Goal: Task Accomplishment & Management: Manage account settings

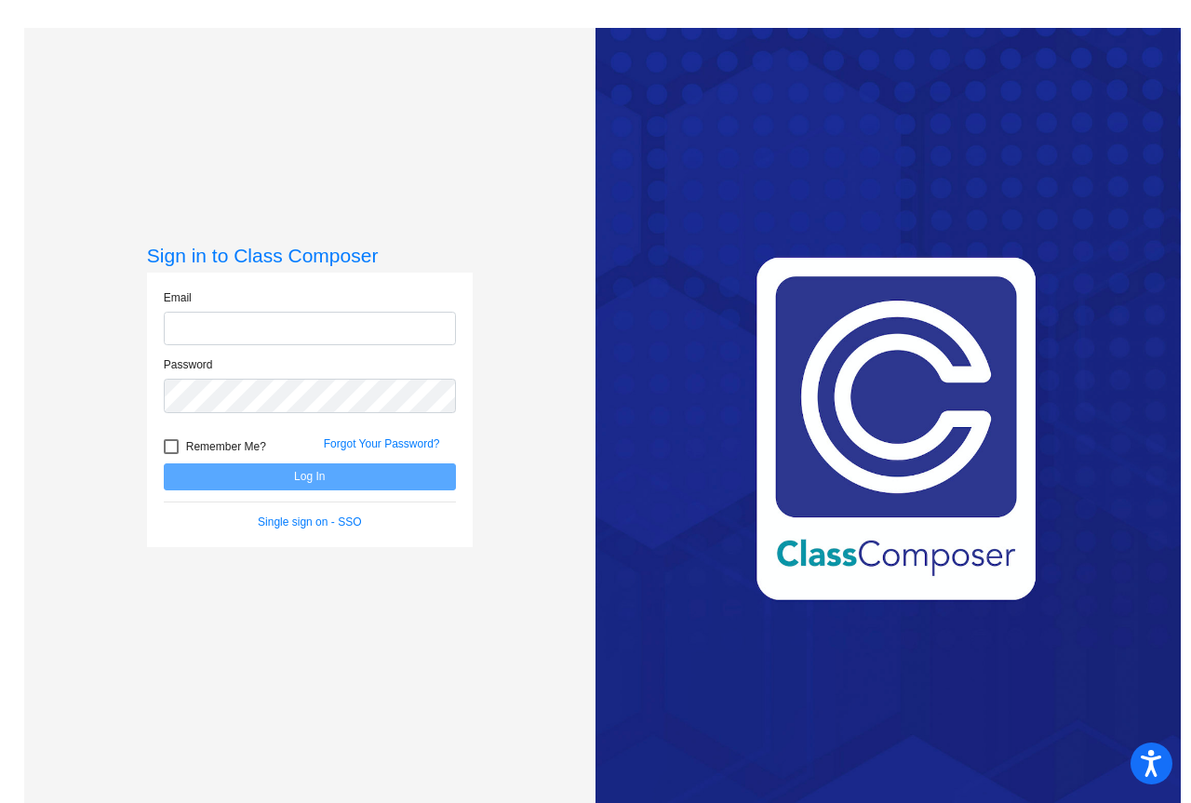
type input "[EMAIL_ADDRESS][DOMAIN_NAME]"
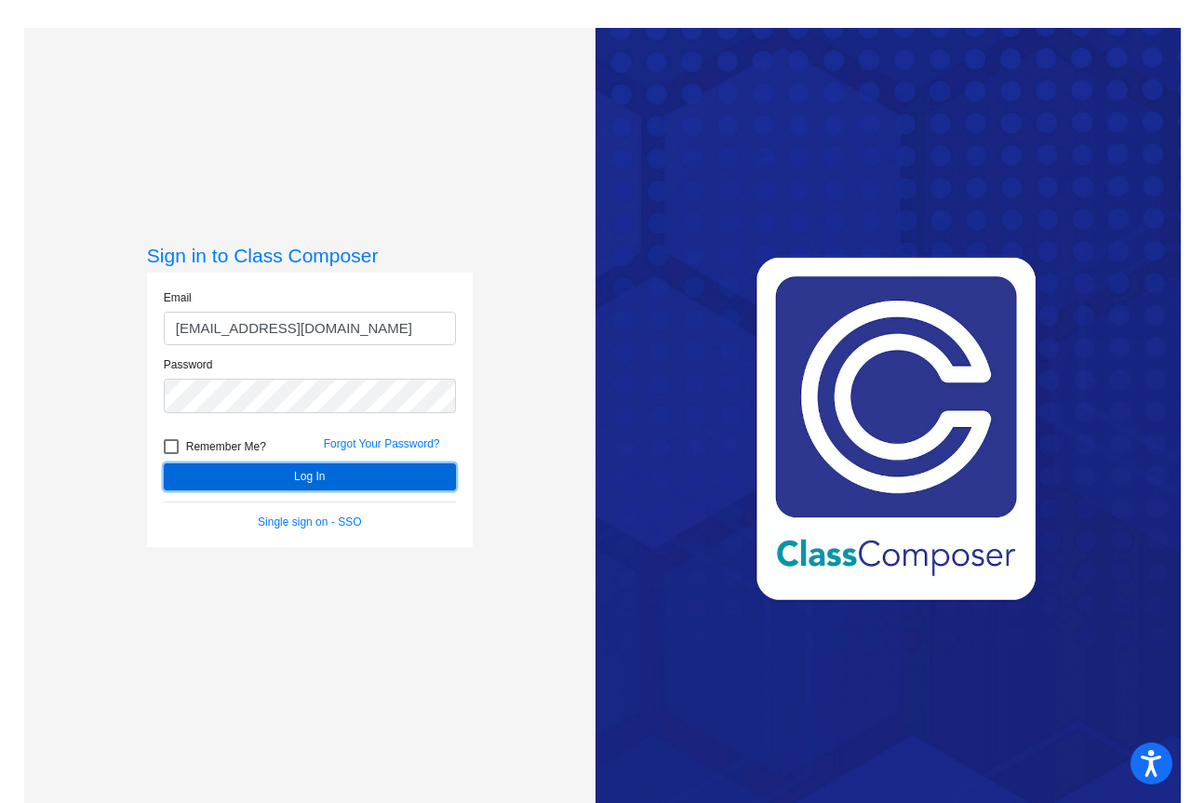
click at [326, 471] on button "Log In" at bounding box center [310, 476] width 292 height 27
click at [514, 319] on div "Sign in to Class Composer [PERSON_NAME] [PERSON_NAME][EMAIL_ADDRESS][PERSON_NAM…" at bounding box center [309, 429] width 571 height 803
click at [314, 473] on button "Log In" at bounding box center [310, 476] width 292 height 27
click at [307, 474] on button "Log In" at bounding box center [310, 476] width 292 height 27
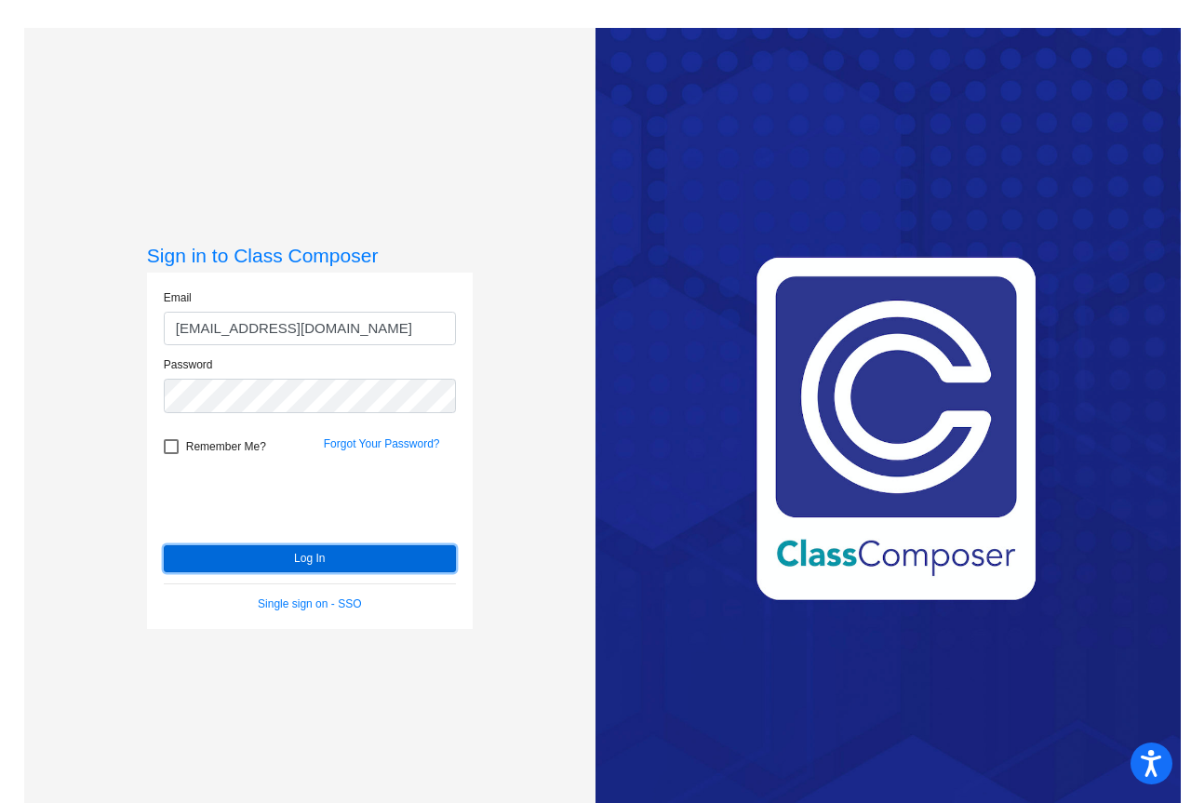
click at [300, 551] on button "Log In" at bounding box center [310, 558] width 292 height 27
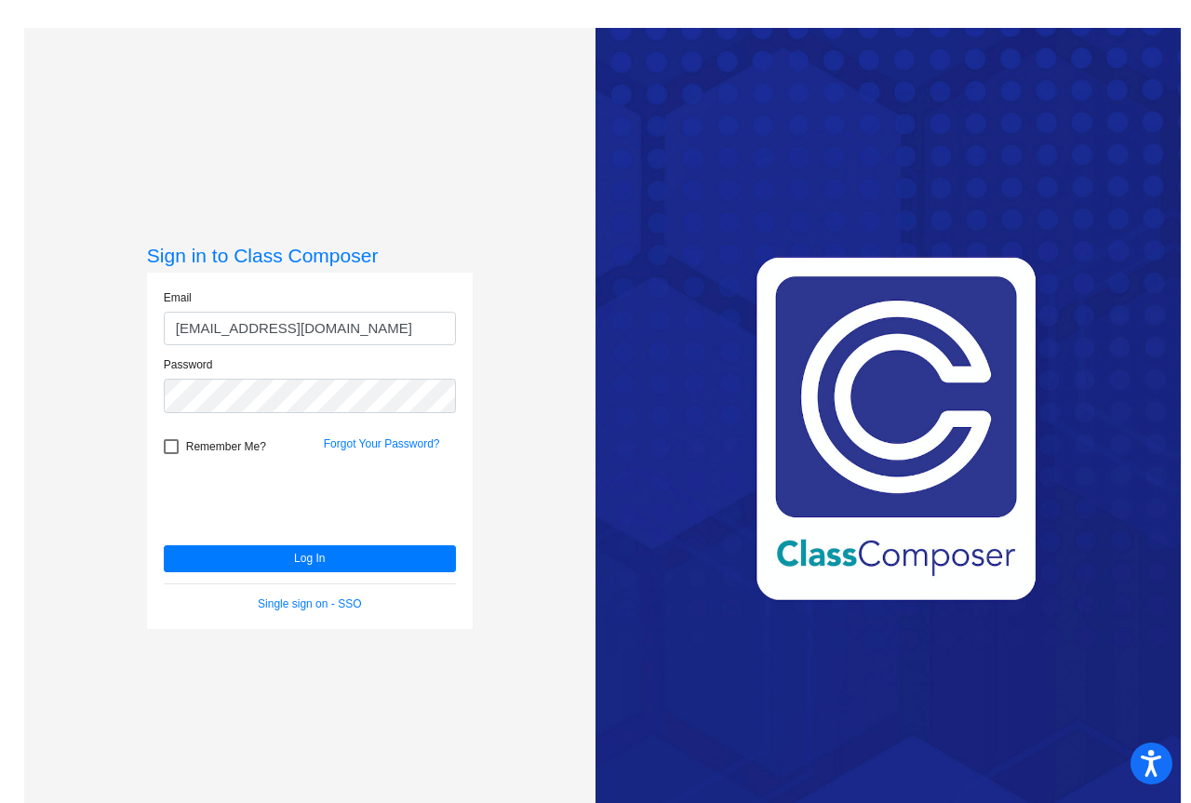
click at [516, 380] on div "Sign in to Class Composer [PERSON_NAME] [PERSON_NAME][EMAIL_ADDRESS][PERSON_NAM…" at bounding box center [309, 429] width 571 height 803
click at [399, 442] on link "Forgot Your Password?" at bounding box center [382, 443] width 116 height 13
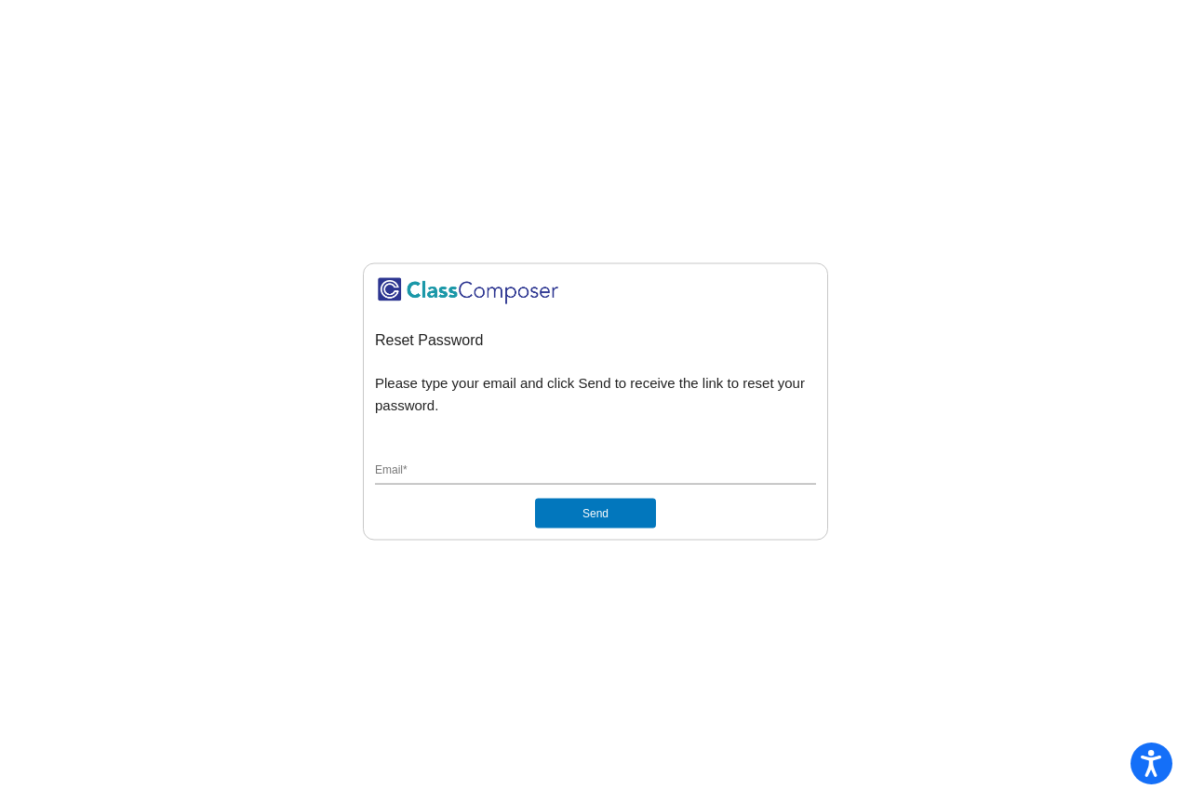
click at [450, 472] on input "Email *" at bounding box center [595, 471] width 441 height 17
type input "[EMAIL_ADDRESS][DOMAIN_NAME]"
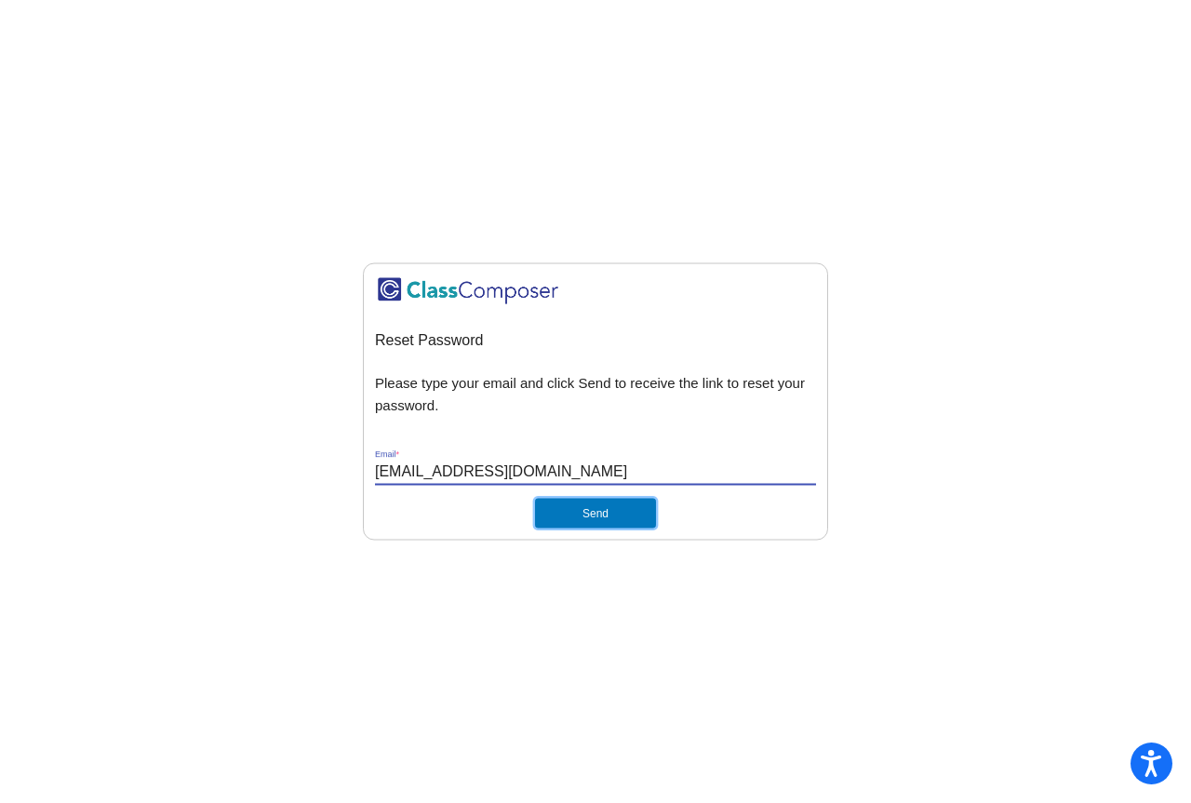
click at [584, 506] on button "Send" at bounding box center [595, 514] width 121 height 30
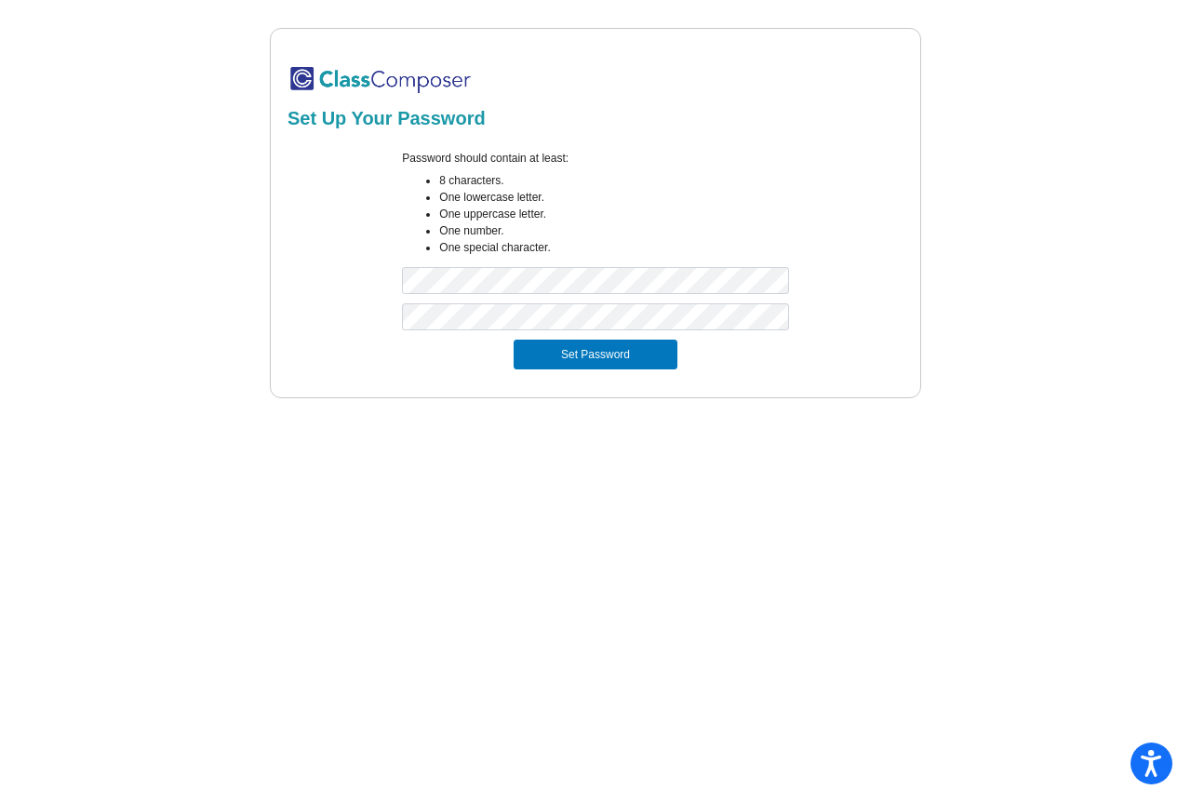
click at [899, 324] on div at bounding box center [595, 321] width 621 height 36
click at [641, 353] on button "Set Password" at bounding box center [596, 355] width 164 height 30
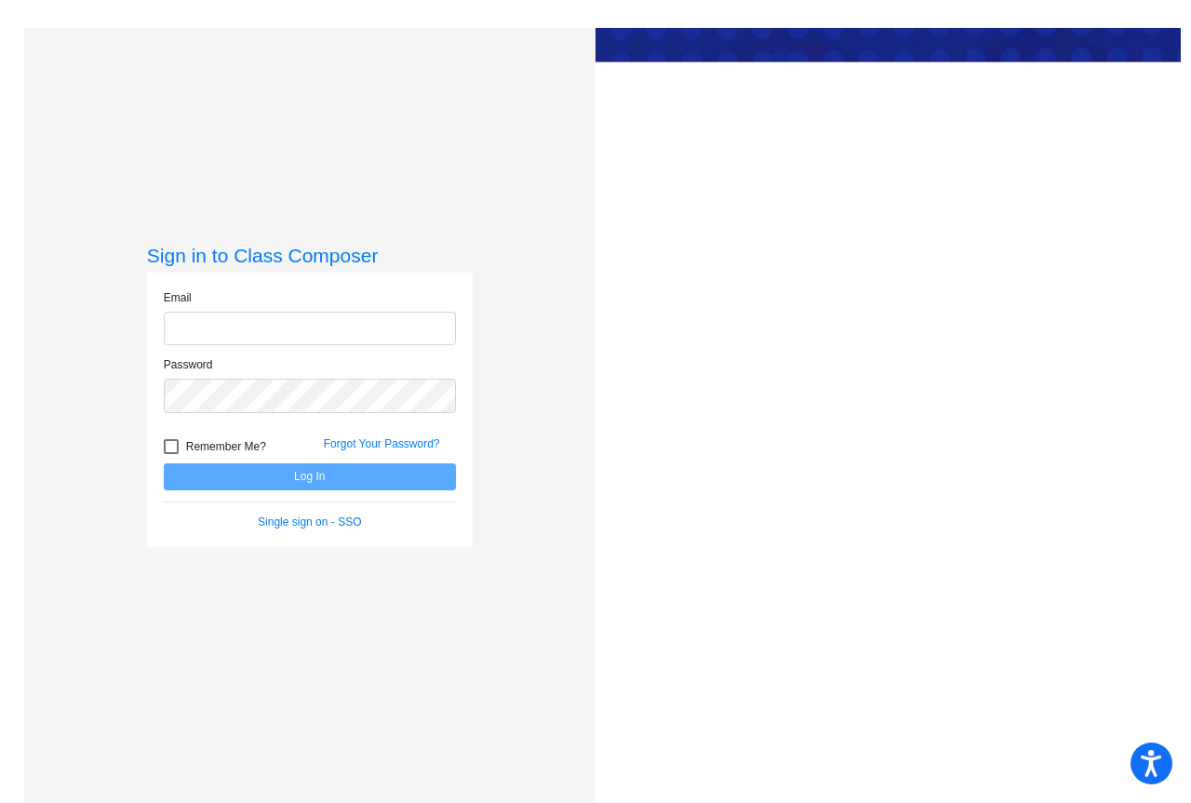
type input "[EMAIL_ADDRESS][DOMAIN_NAME]"
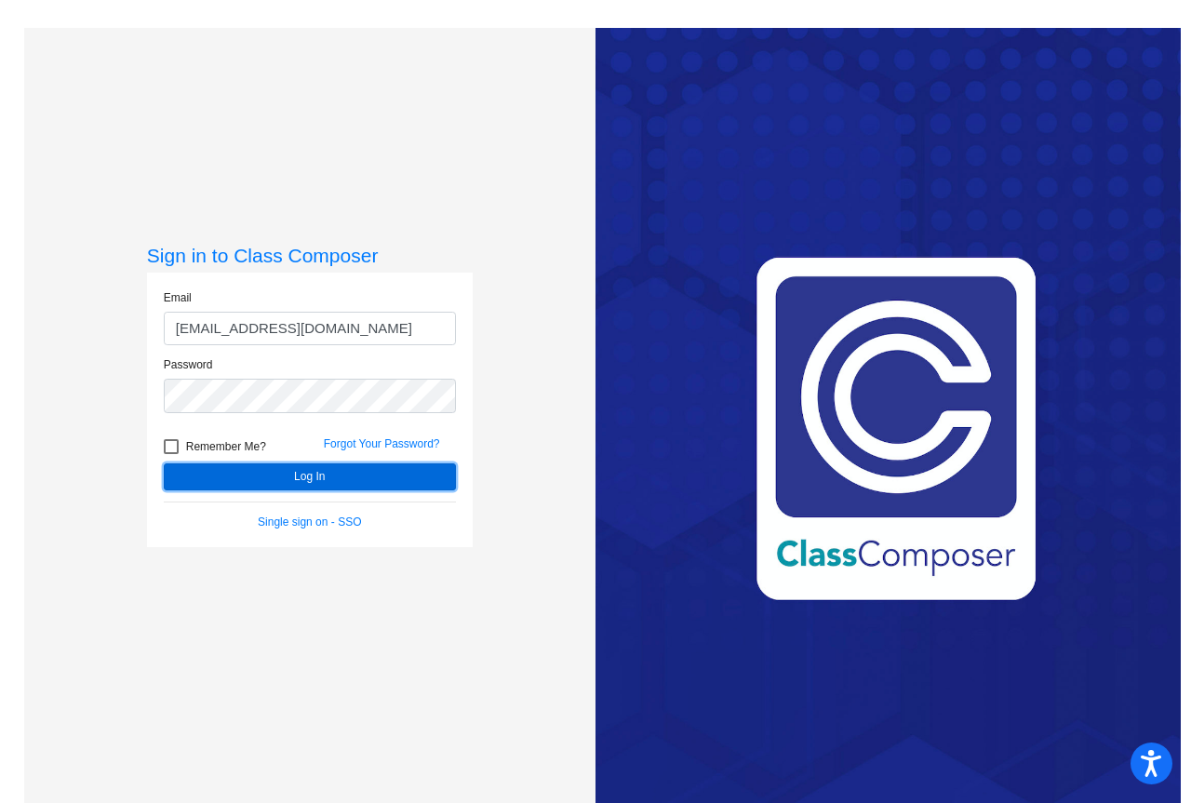
click at [320, 480] on button "Log In" at bounding box center [310, 476] width 292 height 27
click at [511, 287] on div "Sign in to Class Composer [PERSON_NAME] [PERSON_NAME][EMAIL_ADDRESS][PERSON_NAM…" at bounding box center [309, 429] width 571 height 803
click at [297, 477] on button "Log In" at bounding box center [310, 476] width 292 height 27
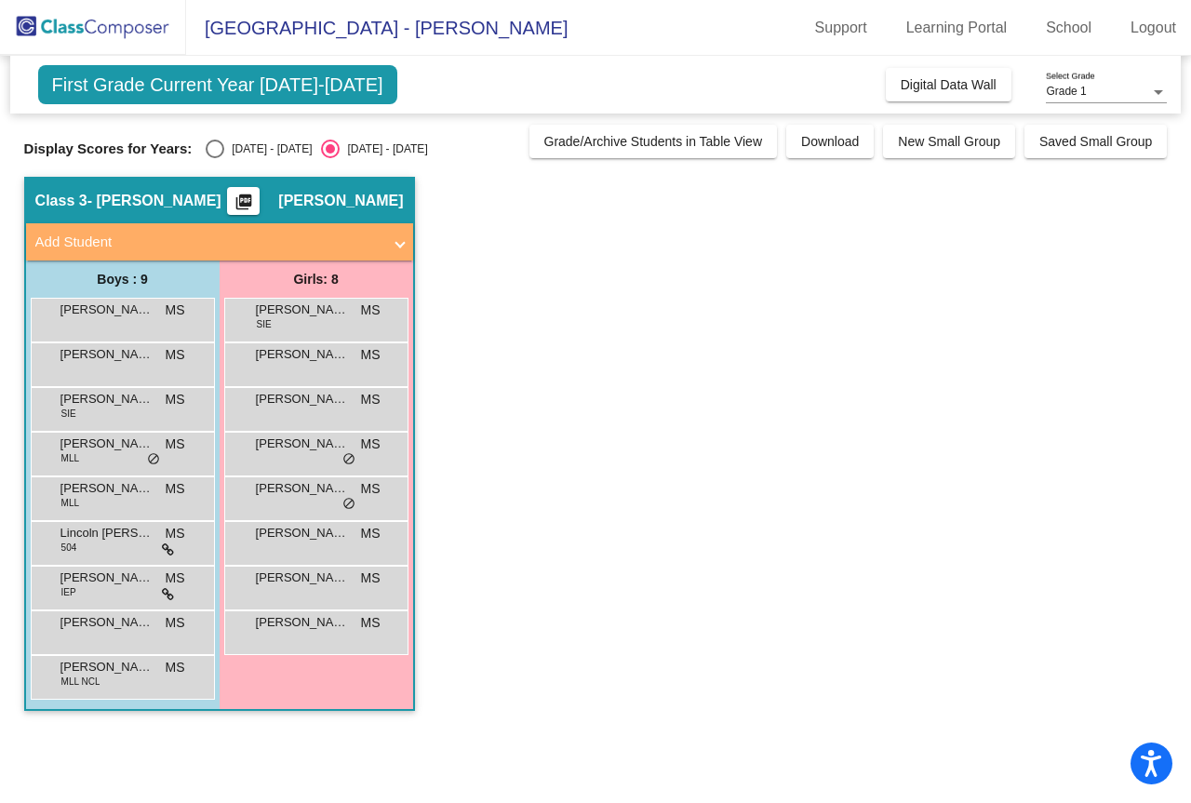
click at [213, 147] on div "Select an option" at bounding box center [215, 149] width 19 height 19
click at [214, 158] on input "2024 - 2025" at bounding box center [214, 158] width 1 height 1
radio input "true"
